Goal: Check status

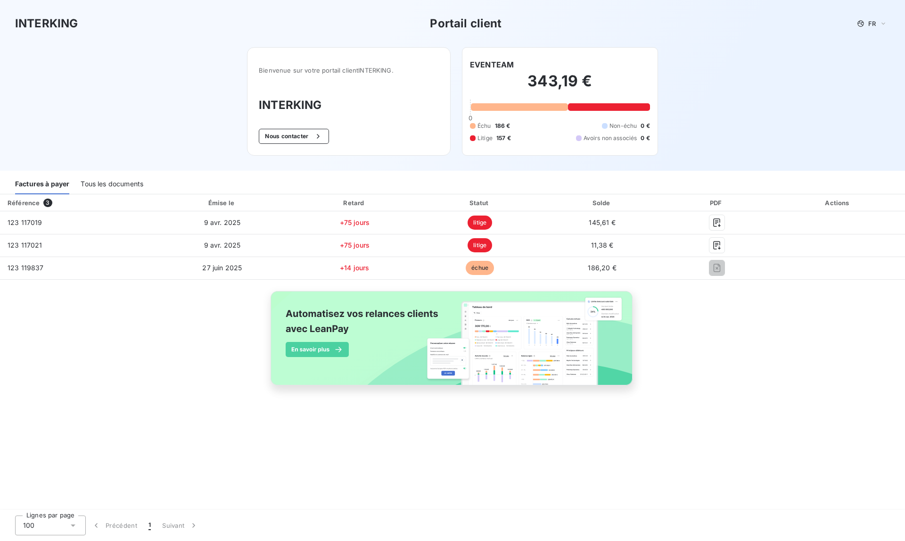
click at [520, 285] on img at bounding box center [452, 343] width 381 height 116
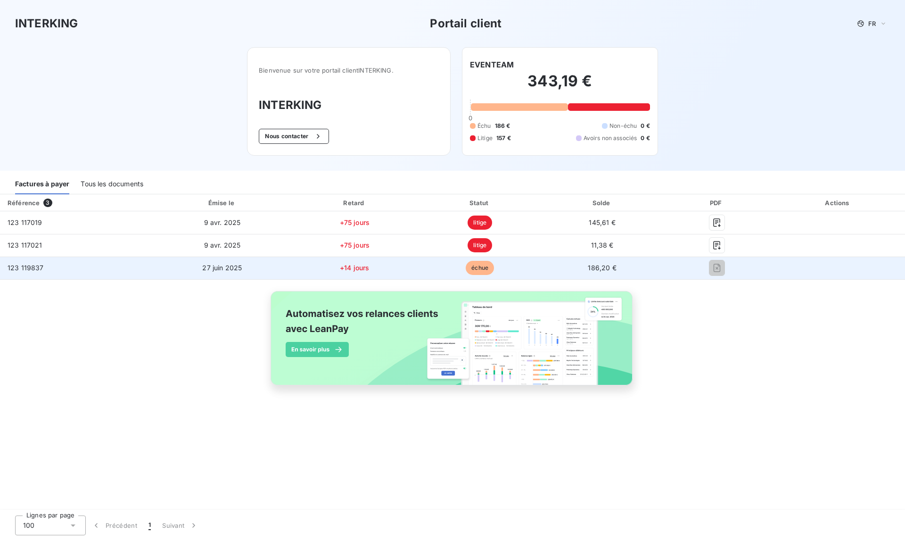
click at [33, 265] on span "123 119837" at bounding box center [26, 268] width 36 height 8
click at [472, 265] on span "échue" at bounding box center [480, 268] width 28 height 14
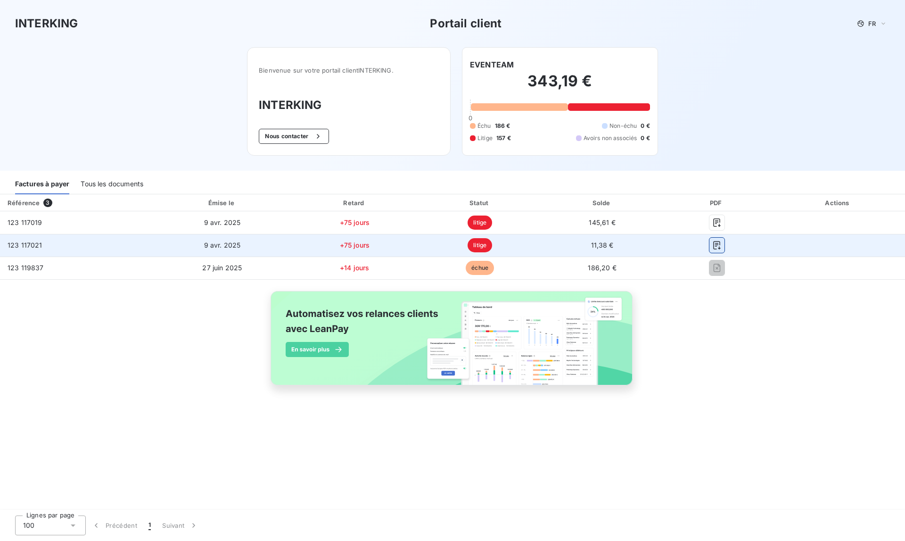
click at [716, 246] on icon "button" at bounding box center [716, 244] width 9 height 9
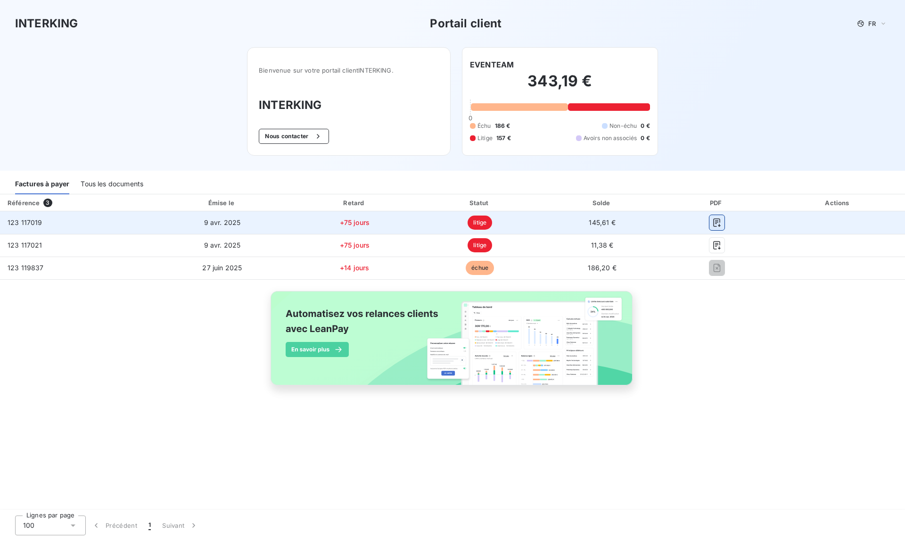
click at [714, 220] on icon "button" at bounding box center [716, 222] width 9 height 9
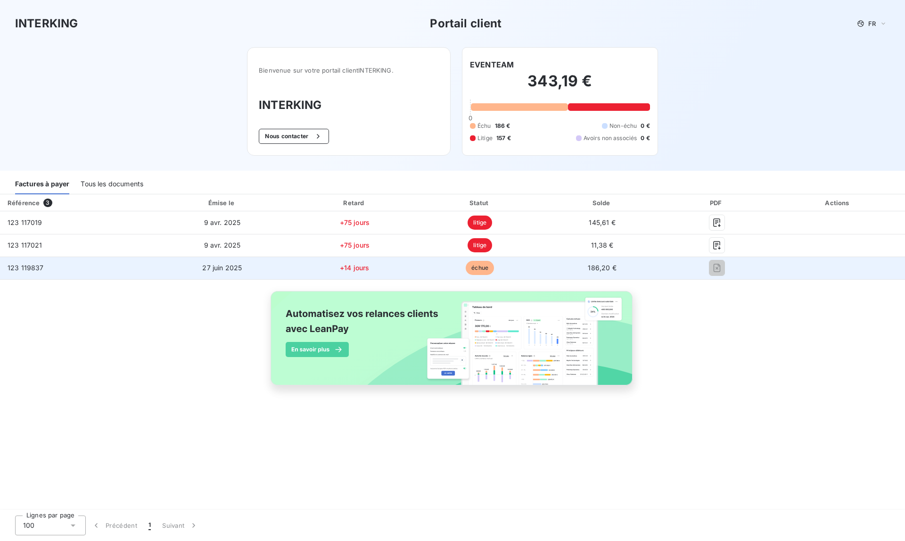
click at [217, 269] on span "27 juin 2025" at bounding box center [222, 268] width 40 height 8
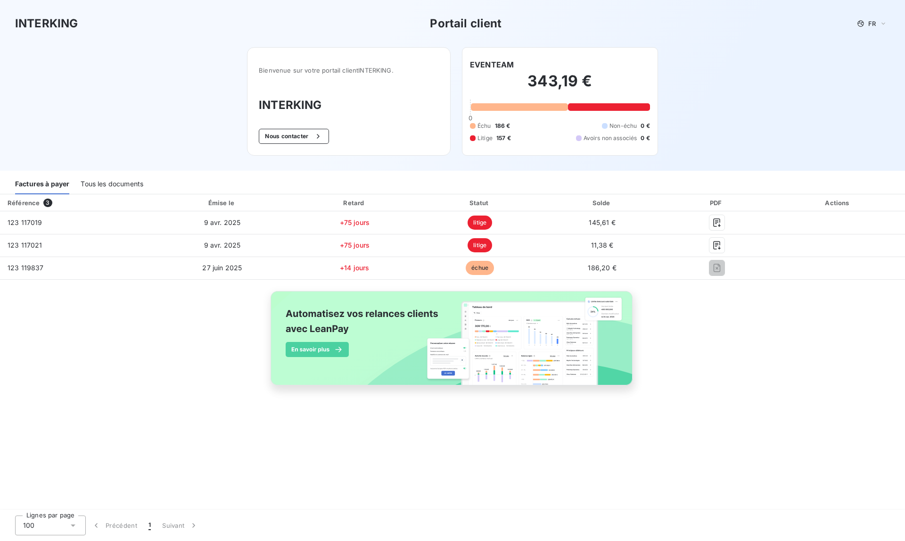
click at [114, 182] on div "Tous les documents" at bounding box center [112, 184] width 63 height 20
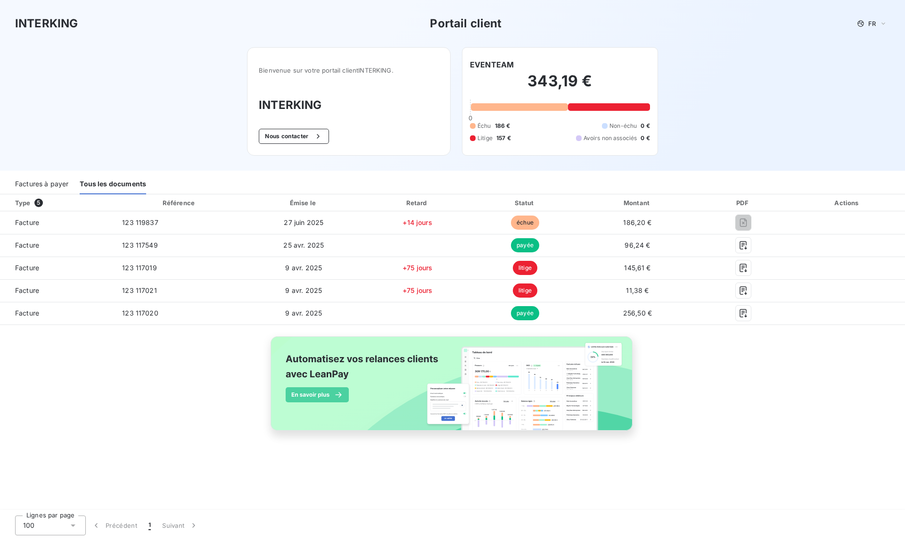
click at [55, 180] on div "Factures à payer" at bounding box center [41, 184] width 53 height 20
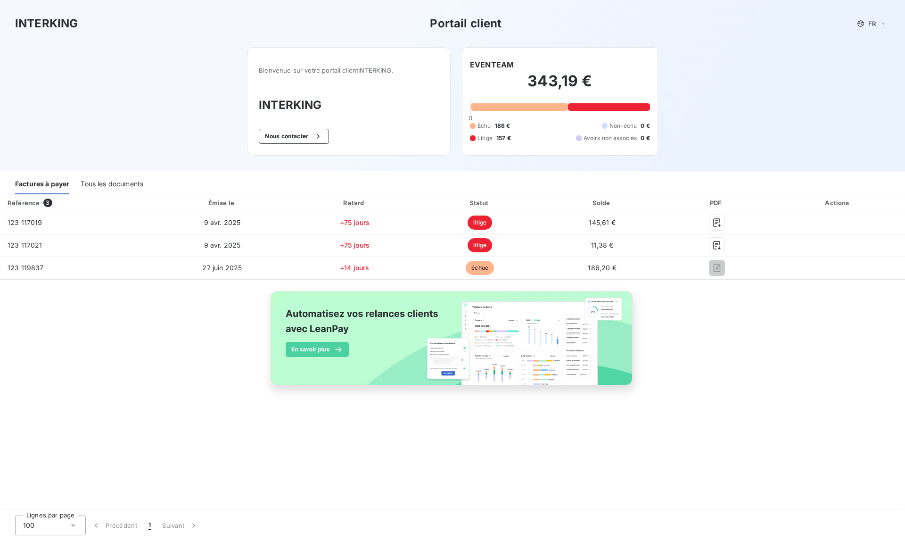
click at [96, 180] on div "Tous les documents" at bounding box center [112, 184] width 63 height 20
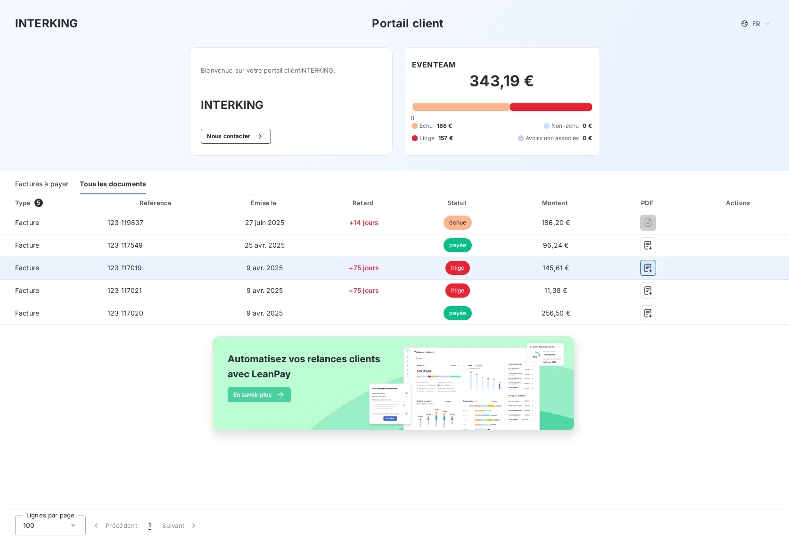
click at [653, 268] on button "button" at bounding box center [648, 267] width 15 height 15
